Goal: Find specific page/section: Find specific page/section

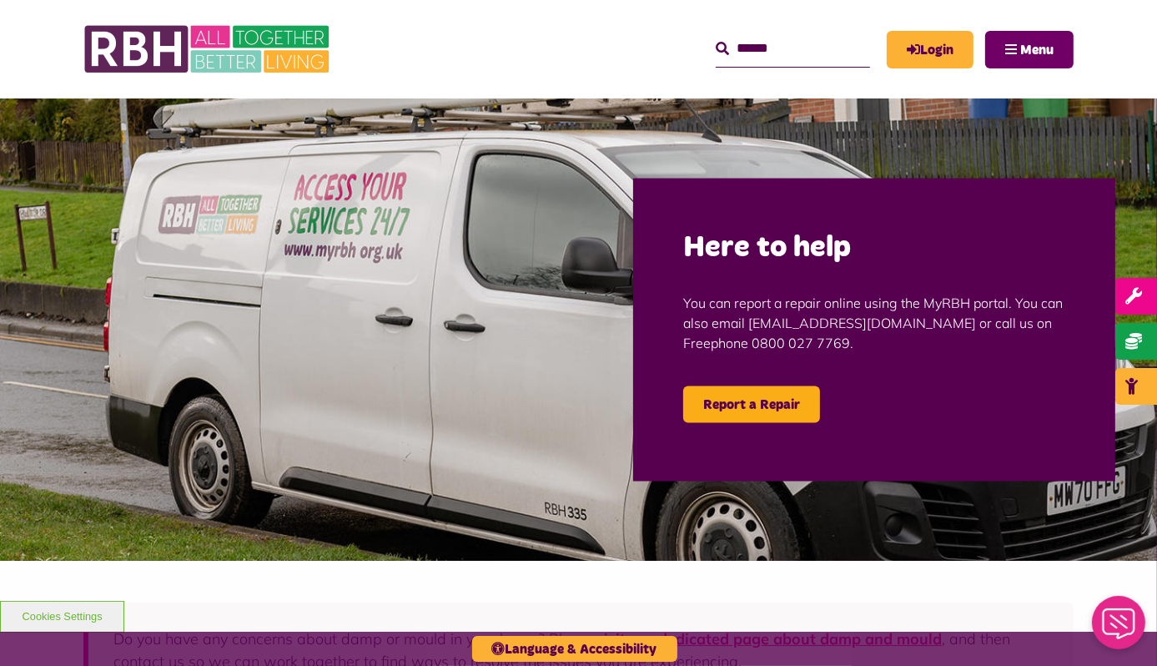
click at [1020, 63] on button "Menu" at bounding box center [1029, 50] width 88 height 38
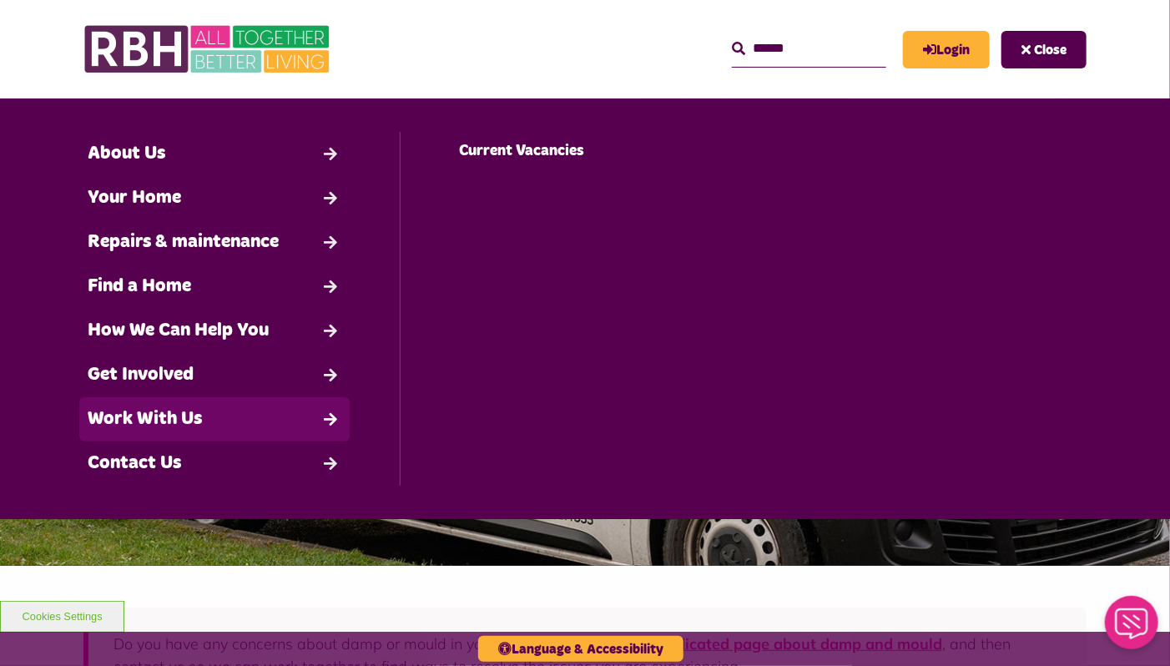
click at [190, 421] on link "Work With Us" at bounding box center [214, 419] width 270 height 44
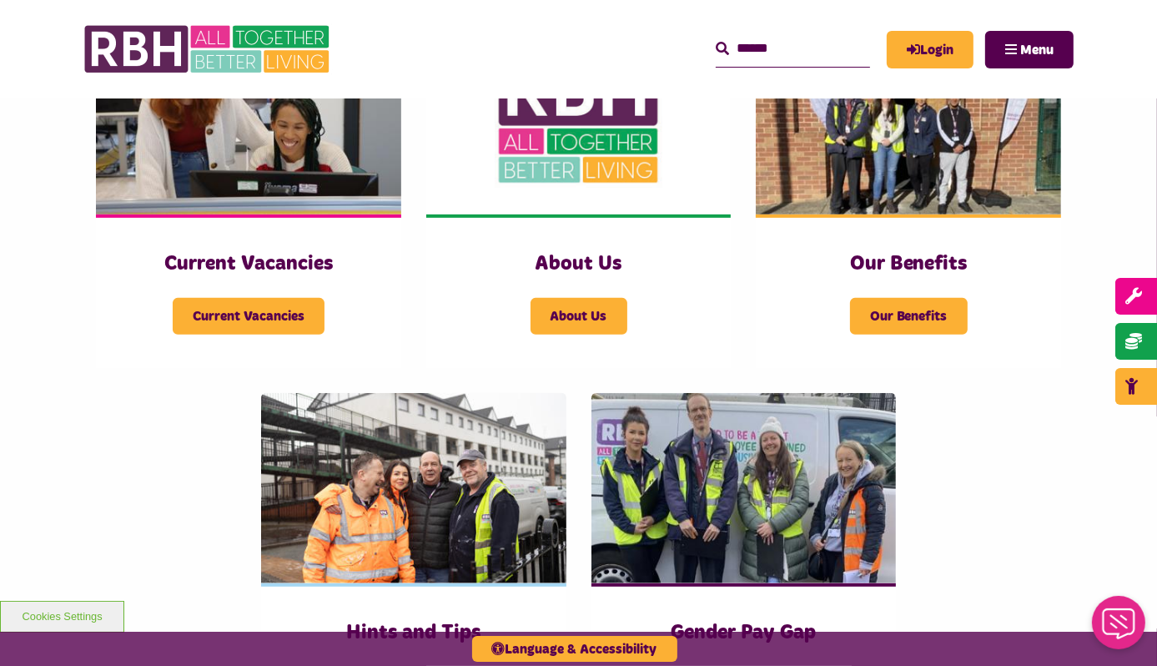
scroll to position [433, 0]
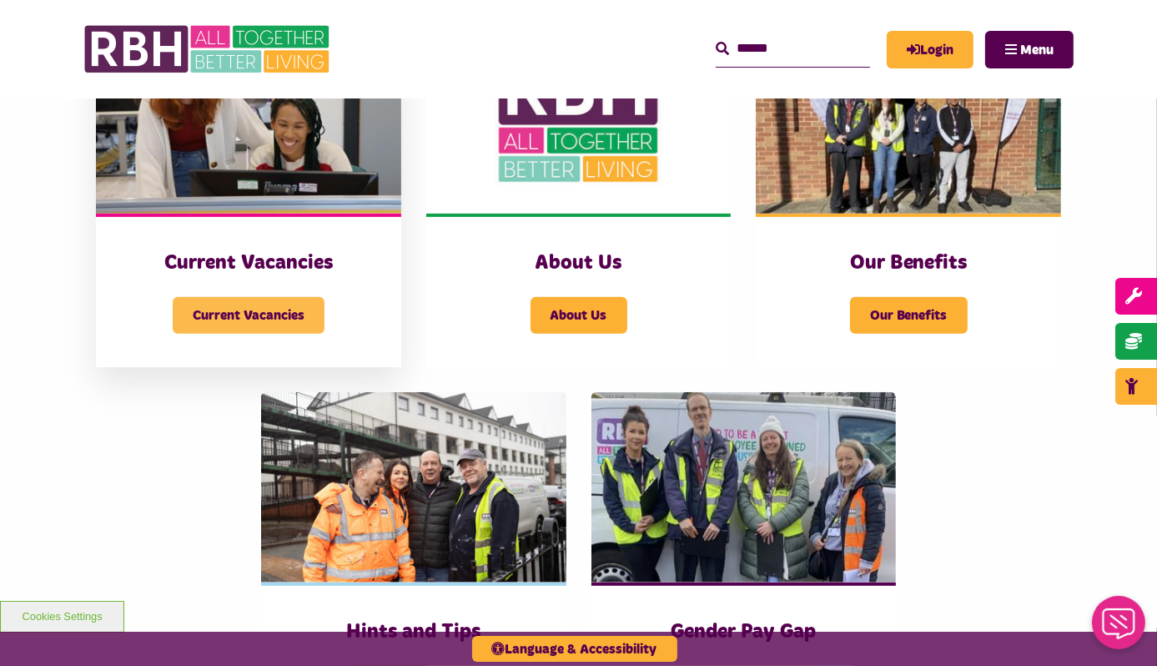
click at [270, 315] on span "Current Vacancies" at bounding box center [249, 315] width 152 height 37
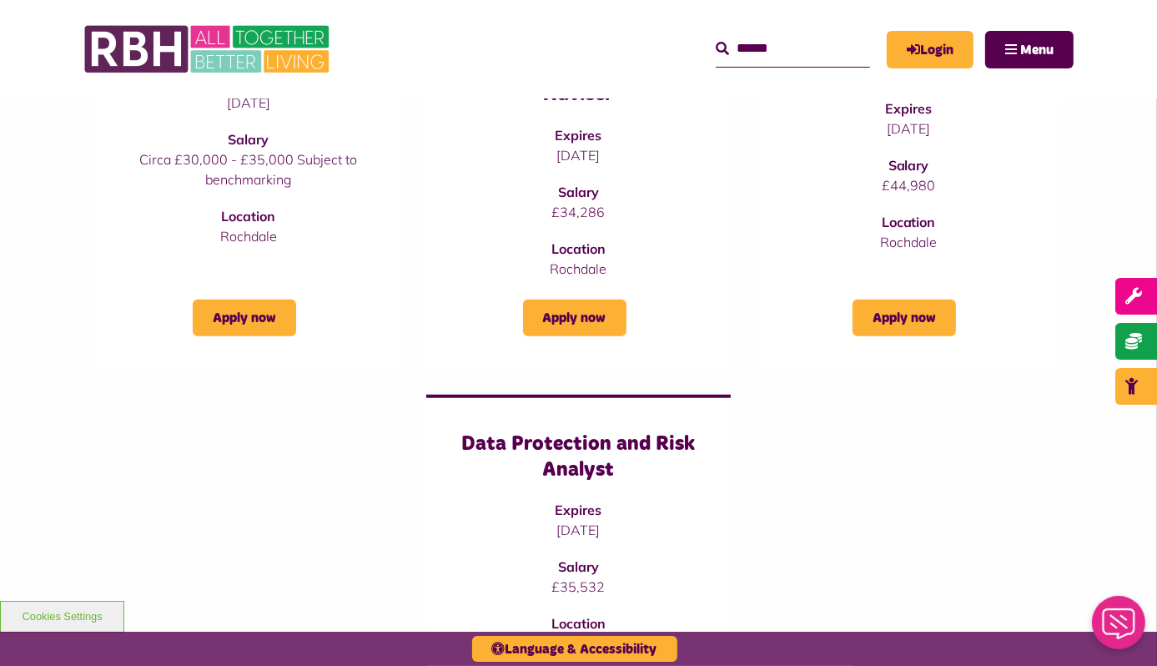
scroll to position [1273, 0]
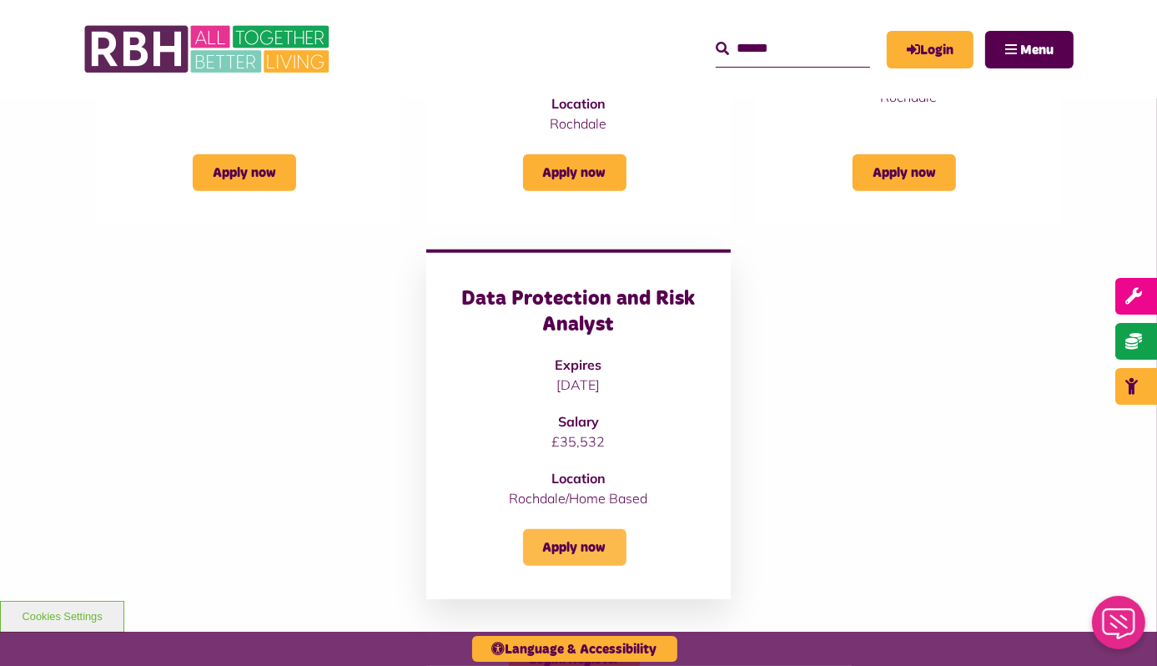
click at [554, 536] on link "Apply now" at bounding box center [574, 547] width 103 height 37
